Goal: Transaction & Acquisition: Purchase product/service

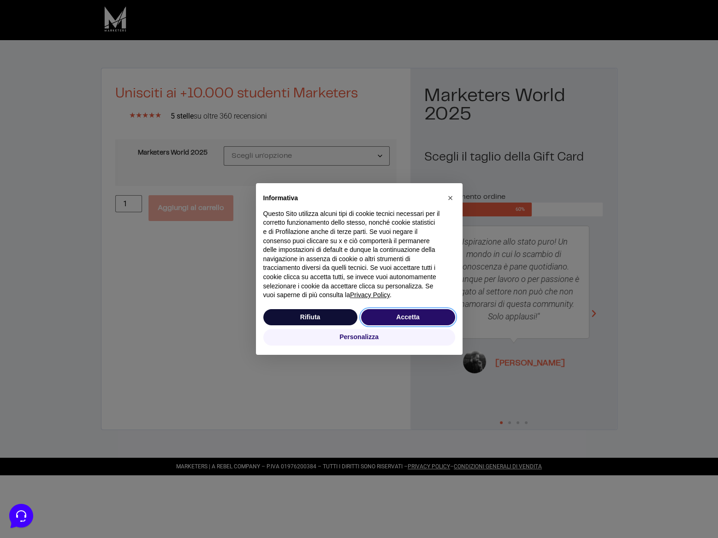
click at [417, 322] on button "Accetta" at bounding box center [408, 317] width 94 height 17
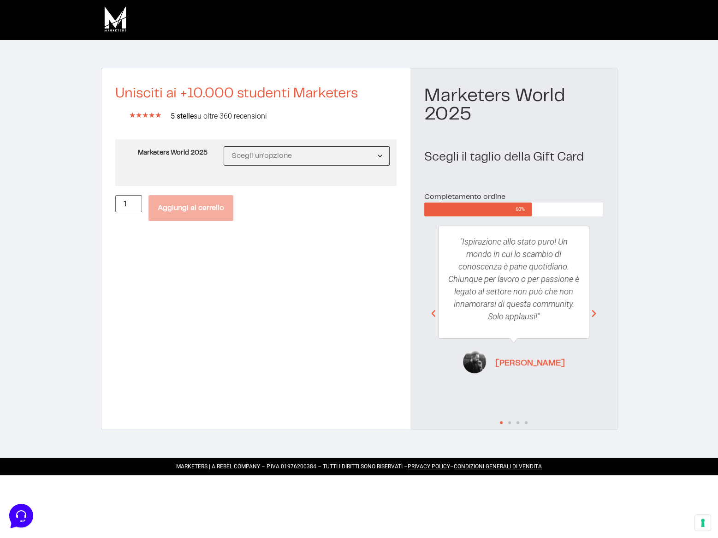
click at [323, 153] on select "Scegli un'opzione MW25 Ticket Standard MW25 Ticket Premium MW25 Ticket Executive" at bounding box center [307, 155] width 167 height 19
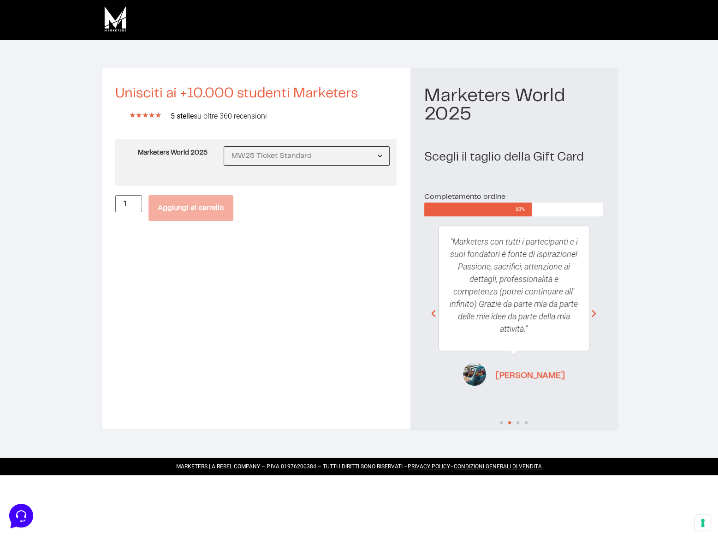
click at [224, 146] on select "Scegli un'opzione MW25 Ticket Standard MW25 Ticket Premium MW25 Ticket Executive" at bounding box center [307, 155] width 167 height 19
click at [327, 182] on td "Scegli un'opzione MW25 Ticket Standard MW25 Ticket Premium MW25 Ticket Executiv…" at bounding box center [310, 162] width 173 height 47
click at [334, 151] on select "Scegli un'opzione MW25 Ticket Standard MW25 Ticket Premium MW25 Ticket Executive" at bounding box center [307, 155] width 167 height 19
click at [224, 146] on select "Scegli un'opzione MW25 Ticket Standard MW25 Ticket Premium MW25 Ticket Executive" at bounding box center [307, 155] width 167 height 19
select select "MW25 Ticket Premium"
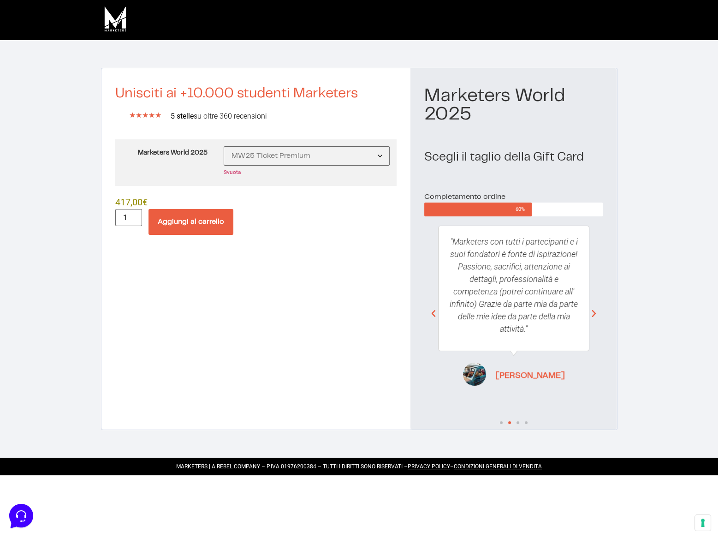
click at [345, 167] on td "Scegli un'opzione MW25 Ticket Standard MW25 Ticket Premium MW25 Ticket Executiv…" at bounding box center [310, 162] width 173 height 47
